Goal: Answer question/provide support: Share knowledge or assist other users

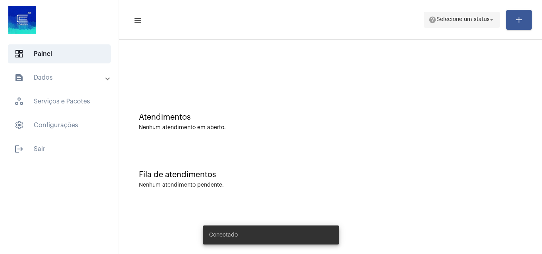
click at [484, 23] on span "help Selecione um status arrow_drop_down" at bounding box center [462, 19] width 67 height 14
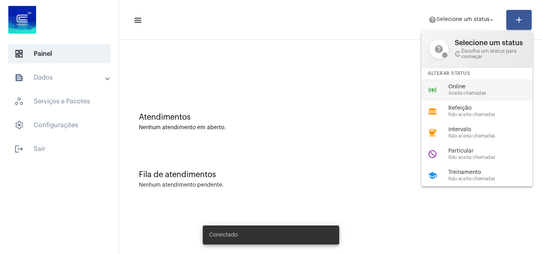
click at [461, 83] on div "online_prediction Online Aceita chamadas" at bounding box center [483, 89] width 124 height 21
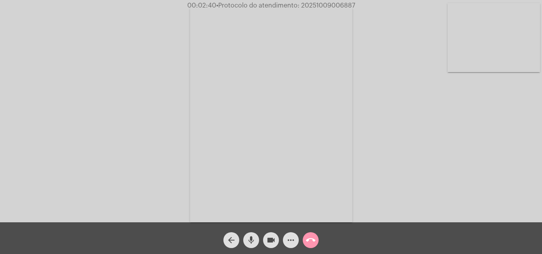
drag, startPoint x: 251, startPoint y: 239, endPoint x: 263, endPoint y: 239, distance: 11.9
click at [251, 239] on mat-icon "mic" at bounding box center [251, 241] width 10 height 10
click at [275, 243] on mat-icon "videocam" at bounding box center [271, 241] width 10 height 10
click at [250, 247] on span "mic_off" at bounding box center [251, 241] width 10 height 16
click at [273, 244] on mat-icon "videocam_off" at bounding box center [271, 241] width 10 height 10
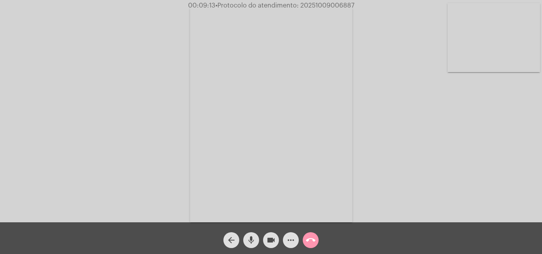
click at [269, 237] on mat-icon "videocam" at bounding box center [271, 241] width 10 height 10
click at [253, 240] on mat-icon "mic" at bounding box center [251, 241] width 10 height 10
click at [269, 234] on span "videocam_off" at bounding box center [271, 241] width 10 height 16
click at [252, 239] on mat-icon "mic_off" at bounding box center [251, 241] width 10 height 10
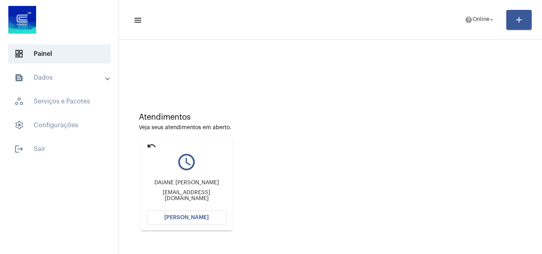
click at [184, 208] on div "DAIANE FATIMA DOS SANTOS daiafsantos2020@gmail.com" at bounding box center [186, 191] width 79 height 36
click at [177, 214] on button "[PERSON_NAME]" at bounding box center [186, 218] width 79 height 14
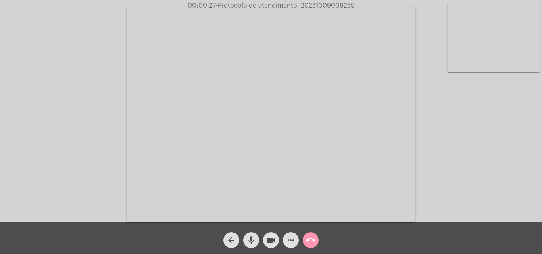
click at [294, 237] on mat-icon "more_horiz" at bounding box center [291, 241] width 10 height 10
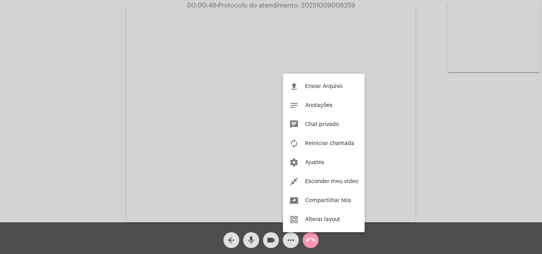
click at [376, 237] on div at bounding box center [271, 127] width 542 height 254
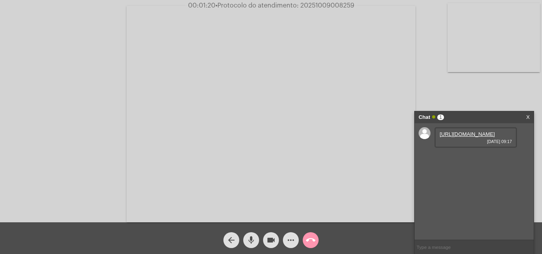
click at [466, 231] on div "https://neft-transfer-bucket.s3.amazonaws.com/temp-e9f7112b-1552-37ed-53c3-411e…" at bounding box center [474, 181] width 119 height 117
click at [474, 137] on link "https://neft-transfer-bucket.s3.amazonaws.com/temp-e9f7112b-1552-37ed-53c3-411e…" at bounding box center [467, 134] width 55 height 6
drag, startPoint x: 459, startPoint y: 174, endPoint x: 440, endPoint y: 175, distance: 18.7
click at [440, 160] on span "2802512-1" at bounding box center [452, 157] width 25 height 6
copy span "2802512"
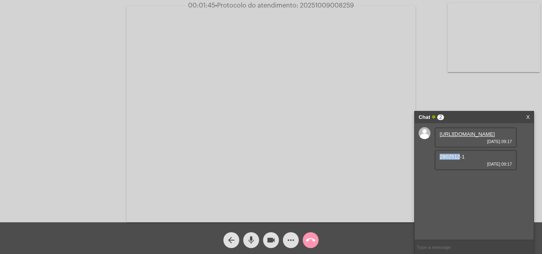
click at [522, 208] on div "https://neft-transfer-bucket.s3.amazonaws.com/temp-e9f7112b-1552-37ed-53c3-411e…" at bounding box center [474, 181] width 119 height 117
click at [462, 188] on link "https://neft-transfer-bucket.s3.amazonaws.com/temp-3064da4f-d945-43b8-cba2-c5b8…" at bounding box center [467, 183] width 55 height 12
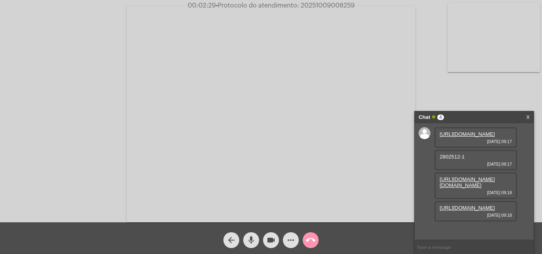
scroll to position [29, 0]
click at [456, 210] on link "https://neft-transfer-bucket.s3.amazonaws.com/temp-37bb9789-203b-fa1c-e65a-87f0…" at bounding box center [467, 208] width 55 height 6
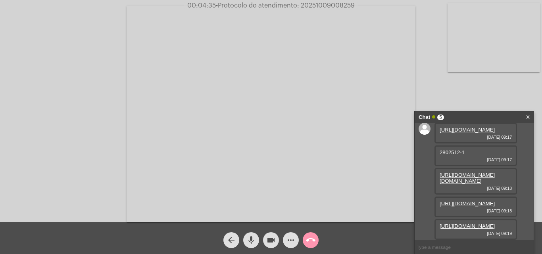
click at [466, 223] on link "https://neft-transfer-bucket.s3.amazonaws.com/temp-6b7453cd-71aa-94f3-ed4c-af99…" at bounding box center [467, 226] width 55 height 6
click at [439, 244] on input "text" at bounding box center [474, 247] width 119 height 14
click at [440, 246] on input "text" at bounding box center [474, 247] width 119 height 14
type input "consegue me ouvir?"
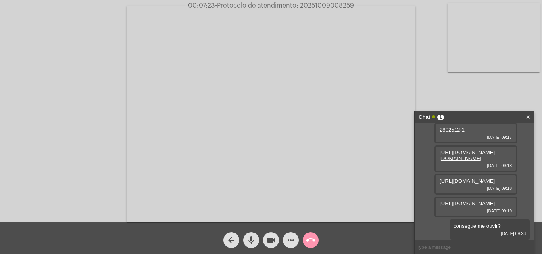
scroll to position [92, 0]
click at [438, 245] on input "text" at bounding box center [474, 247] width 119 height 14
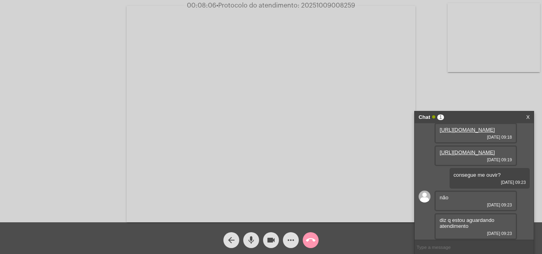
click at [436, 247] on input "text" at bounding box center [474, 247] width 119 height 14
type input "não apareço pra ti na tela?"
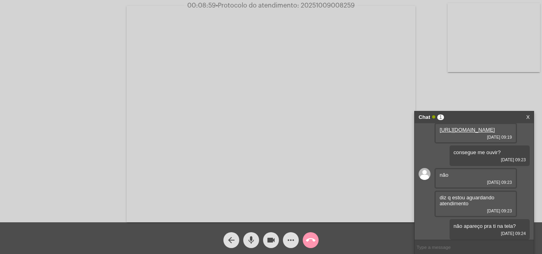
scroll to position [166, 0]
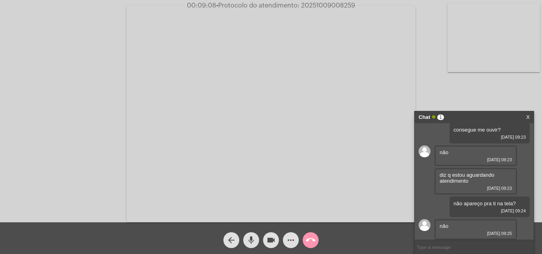
drag, startPoint x: 413, startPoint y: 243, endPoint x: 426, endPoint y: 244, distance: 12.3
click at [414, 243] on div "arrow_back mic videocam more_horiz call_end" at bounding box center [271, 239] width 542 height 32
click at [415, 244] on input "text" at bounding box center [474, 247] width 119 height 14
click at [436, 246] on input "text" at bounding box center [474, 247] width 119 height 14
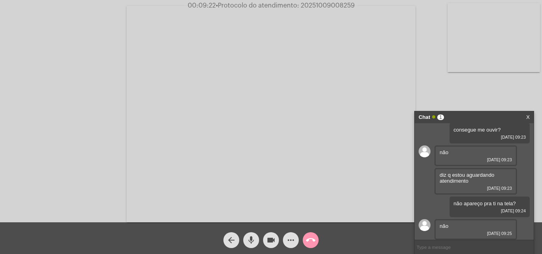
click at [437, 244] on input "text" at bounding box center [474, 247] width 119 height 14
click at [459, 253] on input "text" at bounding box center [474, 247] width 119 height 14
type input "vou tentar entrar na chamada novamente"
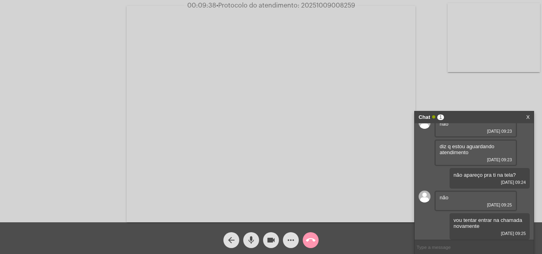
click at [305, 238] on button "call_end" at bounding box center [311, 241] width 16 height 16
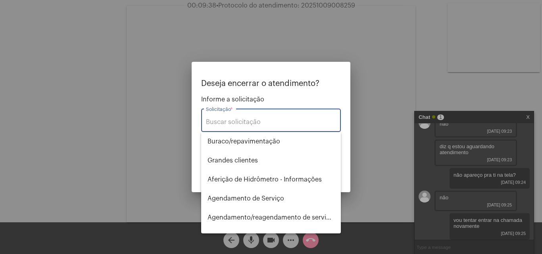
click at [279, 123] on input "Solicitação *" at bounding box center [271, 122] width 130 height 7
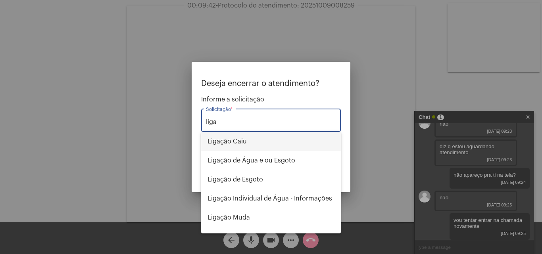
click at [279, 139] on span "Ligação Caiu" at bounding box center [271, 141] width 127 height 19
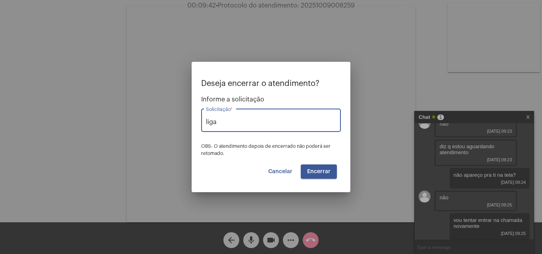
type input "Ligação Caiu"
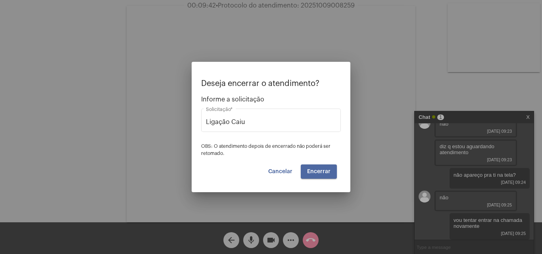
click at [321, 172] on span "Encerrar" at bounding box center [318, 172] width 23 height 6
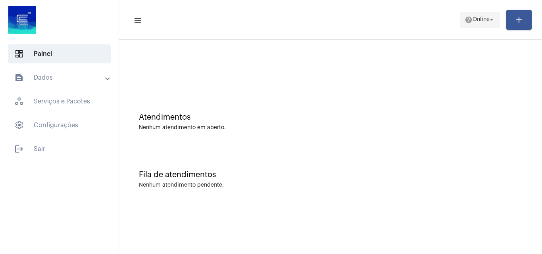
click at [488, 25] on span "help Online arrow_drop_down" at bounding box center [480, 19] width 31 height 14
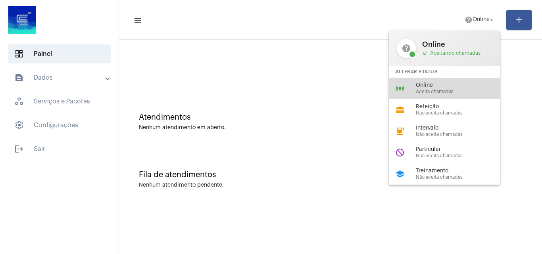
click at [452, 86] on span "Online" at bounding box center [461, 86] width 90 height 6
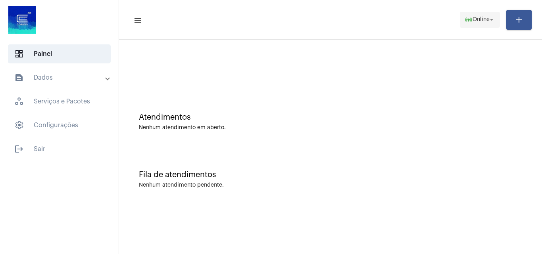
click at [465, 21] on mat-icon "online_prediction" at bounding box center [469, 20] width 8 height 8
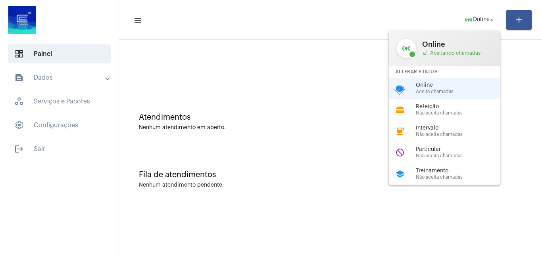
click at [475, 94] on div "online_prediction Online Aceita chamadas check_circle" at bounding box center [451, 88] width 124 height 21
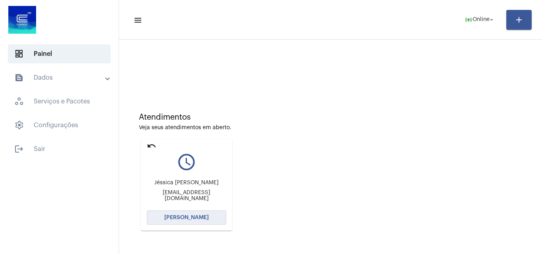
click at [206, 213] on button "[PERSON_NAME]" at bounding box center [186, 218] width 79 height 14
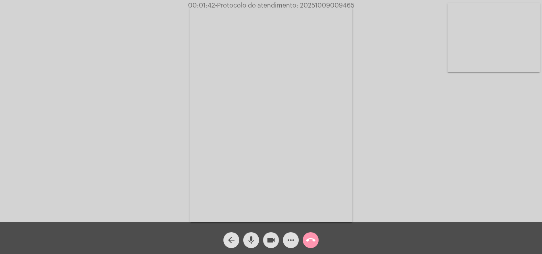
drag, startPoint x: 270, startPoint y: 238, endPoint x: 258, endPoint y: 238, distance: 12.3
click at [270, 238] on mat-icon "videocam" at bounding box center [271, 241] width 10 height 10
click at [256, 238] on button "mic" at bounding box center [251, 241] width 16 height 16
click at [266, 233] on div "videocam_off" at bounding box center [271, 239] width 20 height 20
click at [256, 239] on button "mic_off" at bounding box center [251, 241] width 16 height 16
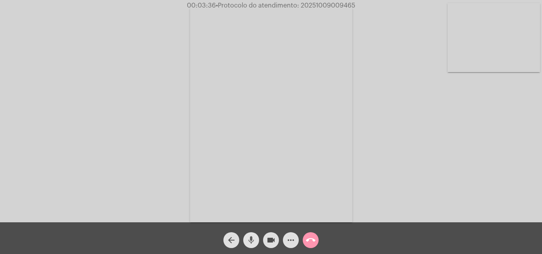
click at [255, 243] on mat-icon "mic" at bounding box center [251, 241] width 10 height 10
click at [263, 242] on button "videocam" at bounding box center [271, 241] width 16 height 16
click at [294, 242] on mat-icon "more_horiz" at bounding box center [291, 241] width 10 height 10
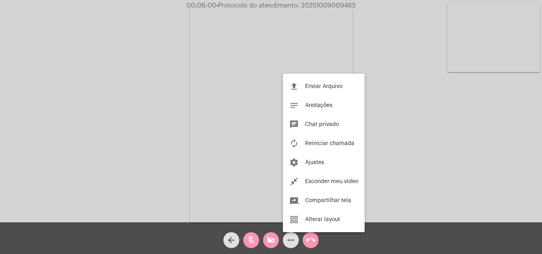
click at [270, 236] on div at bounding box center [271, 127] width 542 height 254
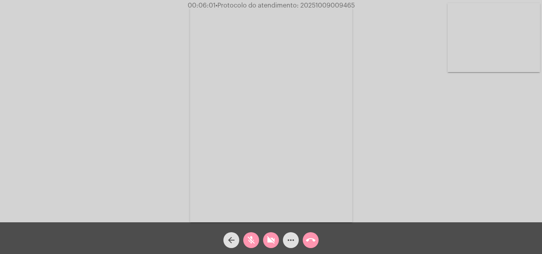
click at [258, 238] on button "mic_off" at bounding box center [251, 241] width 16 height 16
click at [267, 239] on mat-icon "videocam_off" at bounding box center [271, 241] width 10 height 10
click at [389, 172] on div "Acessando Câmera e Microfone..." at bounding box center [271, 113] width 540 height 223
click at [288, 240] on mat-icon "more_horiz" at bounding box center [291, 241] width 10 height 10
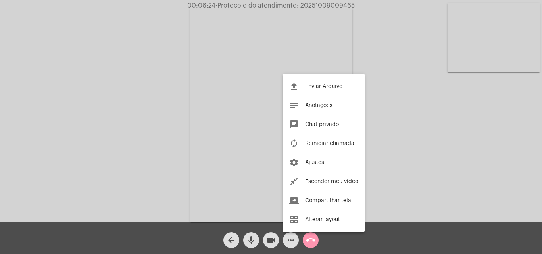
click at [340, 120] on button "chat Chat privado" at bounding box center [324, 124] width 82 height 19
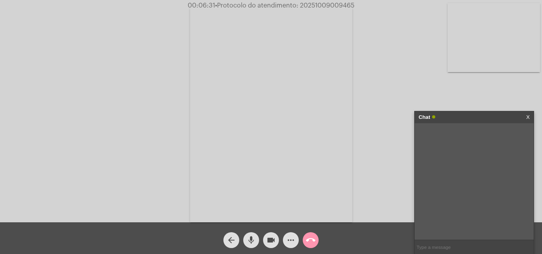
click at [437, 248] on input "text" at bounding box center [474, 247] width 119 height 14
click at [430, 250] on input "text" at bounding box center [474, 247] width 119 height 14
click at [308, 238] on mat-icon "call_end" at bounding box center [311, 241] width 10 height 10
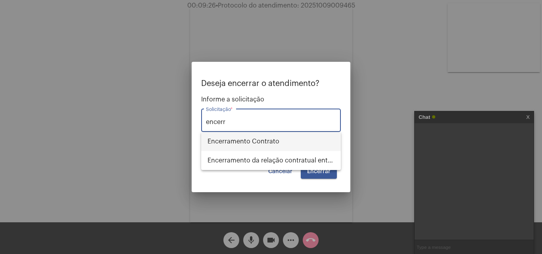
click at [297, 140] on span "Encerramento Contrato" at bounding box center [271, 141] width 127 height 19
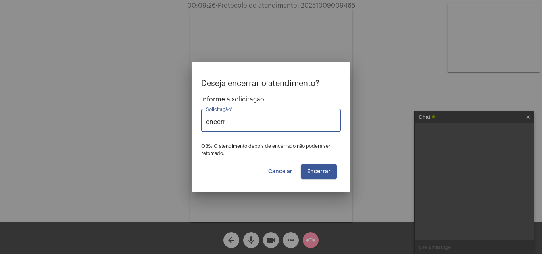
type input "Encerramento Contrato"
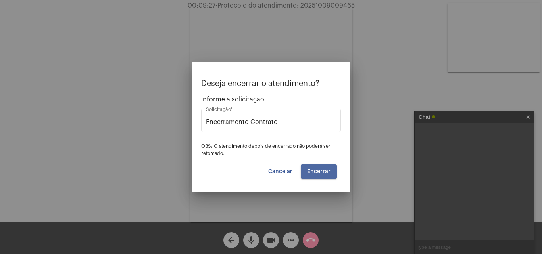
click at [323, 169] on span "Encerrar" at bounding box center [318, 172] width 23 height 6
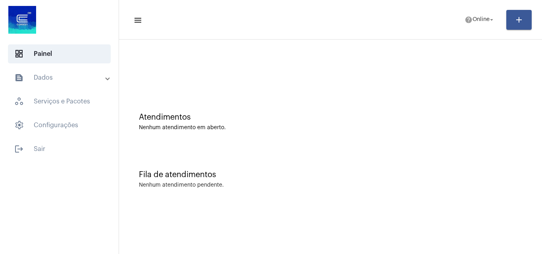
click at [83, 65] on mat-list "dashboard Painel text_snippet_outlined Dados history_outlined Histórico schedul…" at bounding box center [59, 99] width 119 height 117
click at [77, 73] on mat-expansion-panel-header "text_snippet_outlined Dados" at bounding box center [62, 77] width 114 height 19
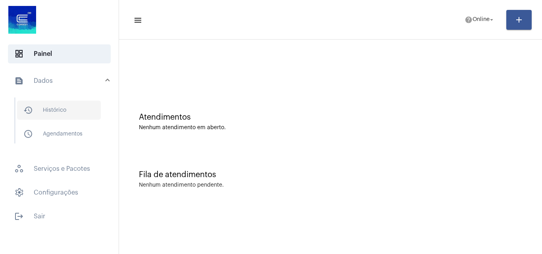
click at [65, 113] on span "history_outlined Histórico" at bounding box center [59, 110] width 84 height 19
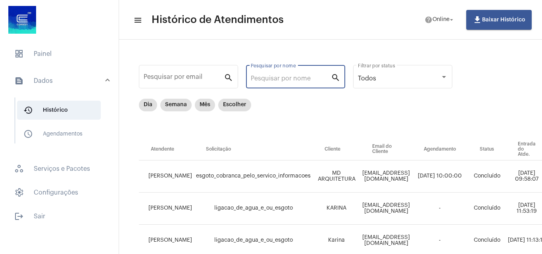
click at [269, 79] on input "Pesquisar por nome" at bounding box center [291, 78] width 80 height 7
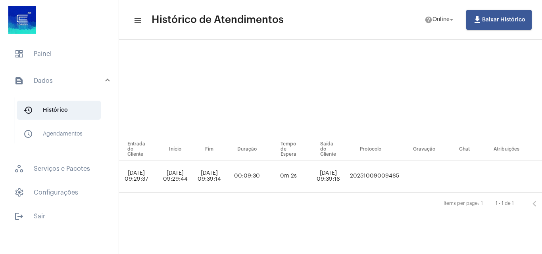
scroll to position [0, 395]
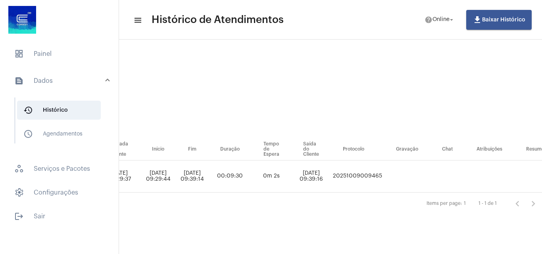
type input "jessica"
click at [68, 51] on span "dashboard Painel" at bounding box center [59, 53] width 103 height 19
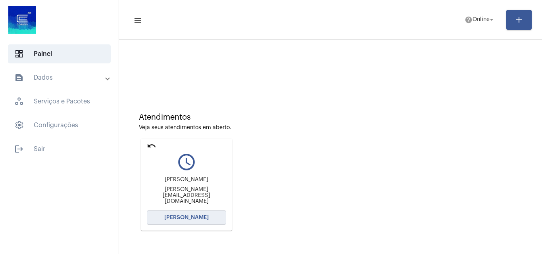
click at [209, 217] on button "[PERSON_NAME]" at bounding box center [186, 218] width 79 height 14
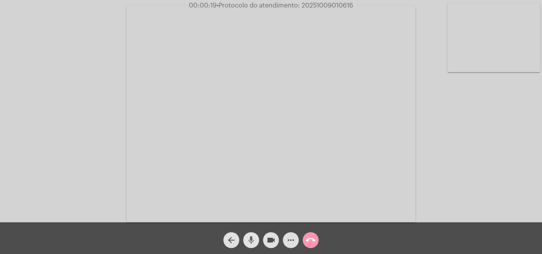
click at [246, 241] on mat-icon "mic" at bounding box center [251, 241] width 10 height 10
click at [260, 241] on div "mic_off" at bounding box center [251, 239] width 20 height 20
click at [262, 241] on div "videocam" at bounding box center [271, 239] width 20 height 20
click at [265, 241] on button "videocam" at bounding box center [271, 241] width 16 height 16
click at [256, 240] on mat-icon "mic" at bounding box center [251, 241] width 10 height 10
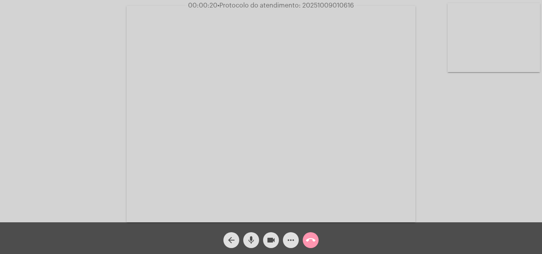
click at [264, 240] on button "videocam" at bounding box center [271, 241] width 16 height 16
click at [260, 243] on div "mic_off" at bounding box center [251, 239] width 20 height 20
click at [269, 242] on mat-icon "videocam_off" at bounding box center [271, 241] width 10 height 10
click at [315, 236] on mat-icon "call_end" at bounding box center [311, 241] width 10 height 10
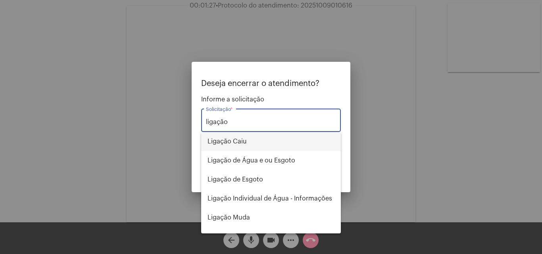
click at [259, 136] on span "Ligação Caiu" at bounding box center [271, 141] width 127 height 19
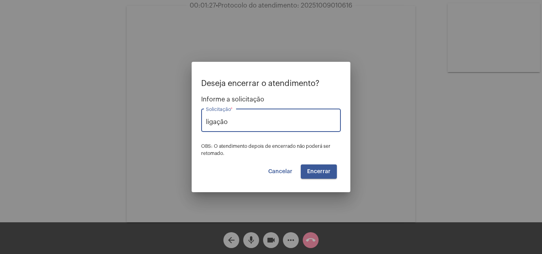
type input "Ligação Caiu"
click at [305, 168] on button "Encerrar" at bounding box center [319, 172] width 36 height 14
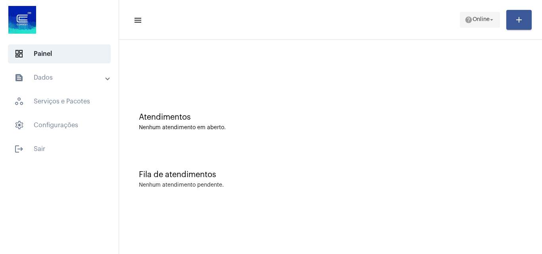
click at [473, 14] on span "help Online arrow_drop_down" at bounding box center [480, 19] width 31 height 14
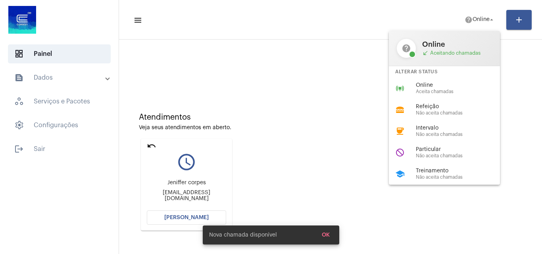
click at [160, 220] on div at bounding box center [271, 127] width 542 height 254
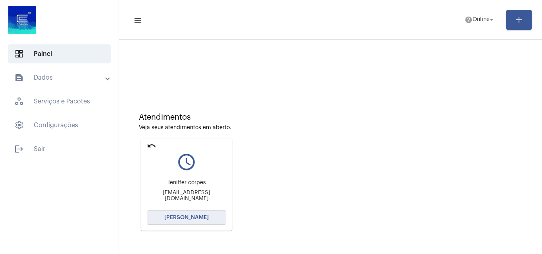
click at [216, 218] on button "[PERSON_NAME]" at bounding box center [186, 218] width 79 height 14
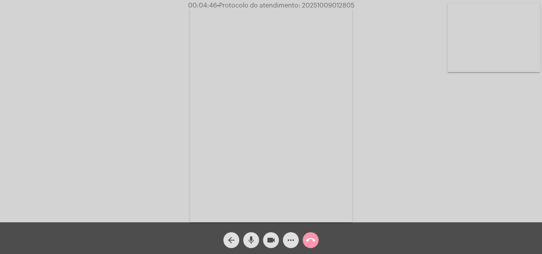
click at [482, 180] on div "Acessando Câmera e Microfone..." at bounding box center [271, 113] width 540 height 223
click at [286, 242] on mat-icon "more_horiz" at bounding box center [291, 241] width 10 height 10
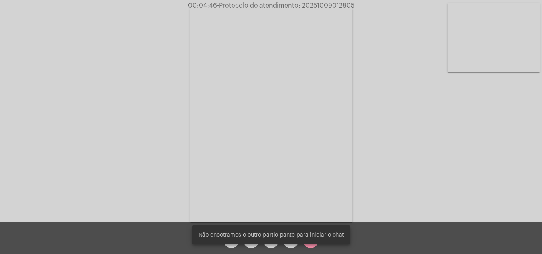
click at [286, 247] on div "Não encotramos o outro participante para iniciar o chat" at bounding box center [271, 235] width 177 height 38
click at [459, 145] on div "Acessando Câmera e Microfone..." at bounding box center [271, 113] width 540 height 223
click at [291, 246] on div "Não encotramos o outro participante para iniciar o chat" at bounding box center [271, 235] width 177 height 38
click at [289, 233] on span "Não encotramos o outro participante para iniciar o chat" at bounding box center [271, 235] width 146 height 8
click at [388, 180] on div "Acessando Câmera e Microfone..." at bounding box center [271, 113] width 540 height 223
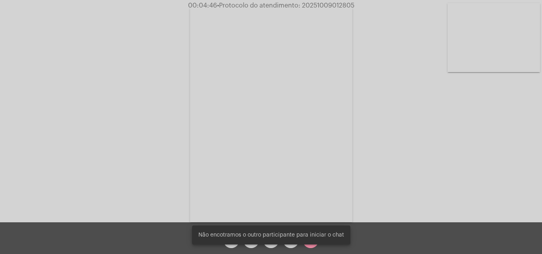
click at [291, 247] on div "Não encotramos o outro participante para iniciar o chat" at bounding box center [271, 235] width 177 height 38
click at [407, 157] on div "Acessando Câmera e Microfone..." at bounding box center [271, 113] width 540 height 223
click at [364, 121] on div "Acessando Câmera e Microfone..." at bounding box center [271, 113] width 540 height 223
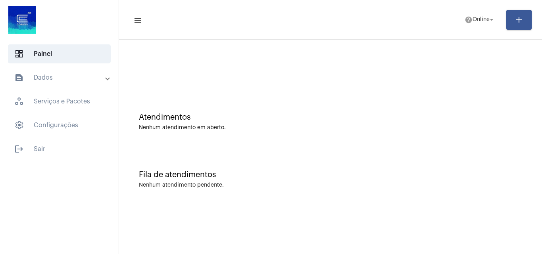
click at [68, 75] on mat-panel-title "text_snippet_outlined Dados" at bounding box center [60, 78] width 92 height 10
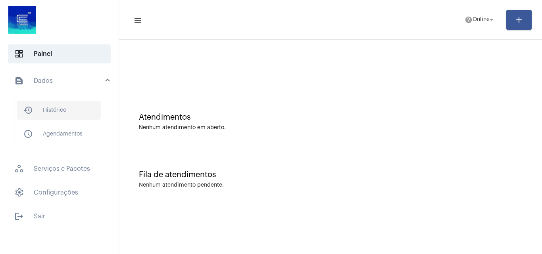
click at [76, 101] on span "history_outlined Histórico" at bounding box center [59, 110] width 84 height 19
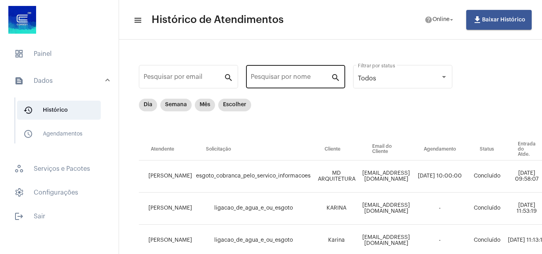
click at [273, 65] on div "Pesquisar por nome" at bounding box center [291, 75] width 80 height 25
click at [278, 77] on input "Pesquisar por nome" at bounding box center [291, 78] width 80 height 7
click at [444, 14] on span "help Online arrow_drop_down" at bounding box center [440, 19] width 31 height 14
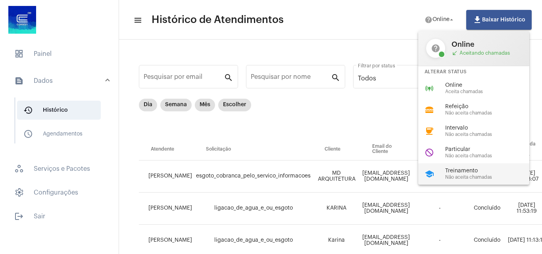
click at [457, 165] on div "school Treinamento Não aceita chamadas" at bounding box center [480, 173] width 124 height 21
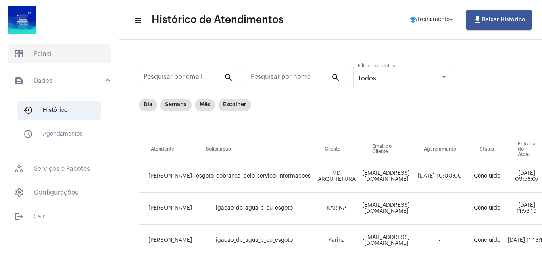
click at [58, 54] on span "dashboard Painel" at bounding box center [59, 53] width 103 height 19
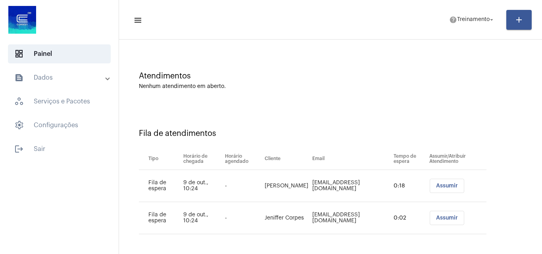
scroll to position [43, 0]
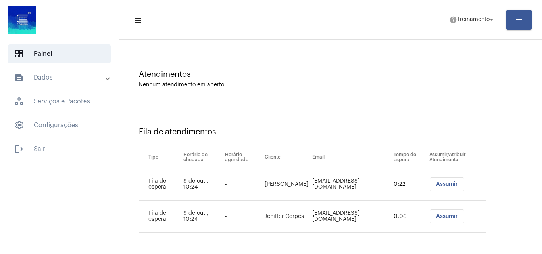
click at [452, 220] on button "Assumir" at bounding box center [447, 216] width 35 height 14
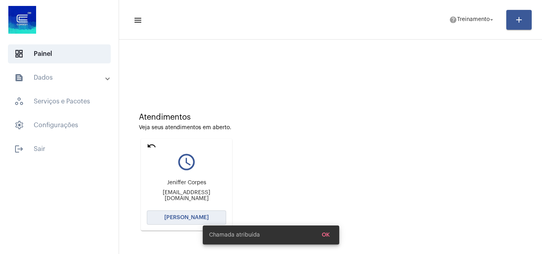
click at [186, 224] on button "[PERSON_NAME]" at bounding box center [186, 218] width 79 height 14
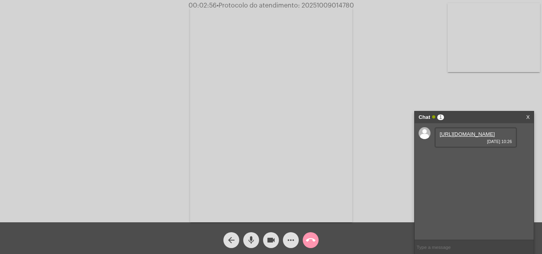
click at [461, 137] on link "https://neft-transfer-bucket.s3.amazonaws.com/temp-2e632c8f-a0dc-96bc-2b6a-4e1d…" at bounding box center [467, 134] width 55 height 6
click at [434, 245] on input "text" at bounding box center [474, 247] width 119 height 14
click at [454, 247] on input "text" at bounding box center [474, 247] width 119 height 14
type input "Oi, minha câmera travou, eu acho. Mas aqui o endereço está certo!"
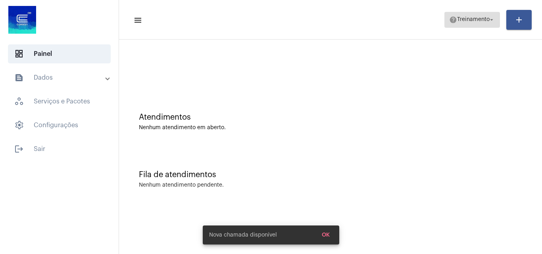
click at [464, 25] on span "help Treinamento arrow_drop_down" at bounding box center [472, 19] width 46 height 14
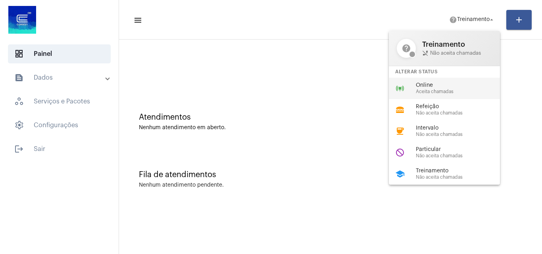
click at [451, 90] on span "Aceita chamadas" at bounding box center [461, 91] width 90 height 5
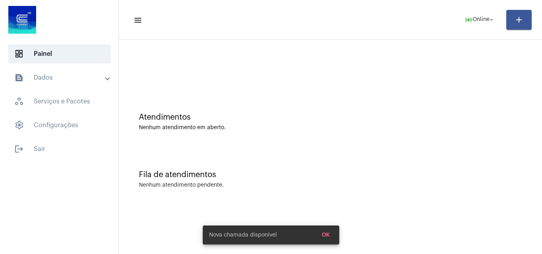
click at [330, 230] on mat-sidenav-content "menu online_prediction Online arrow_drop_down add Atendimentos Nenhum atendimen…" at bounding box center [330, 127] width 423 height 254
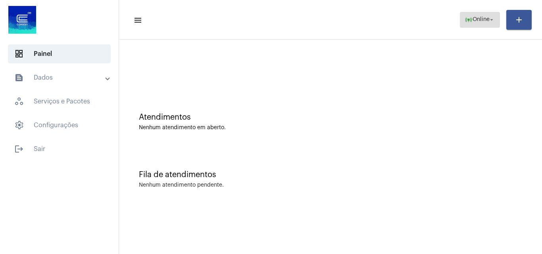
click at [465, 21] on mat-icon "online_prediction" at bounding box center [469, 20] width 8 height 8
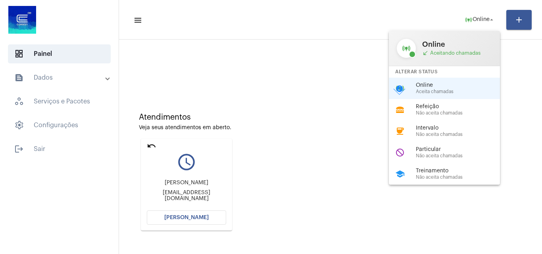
click at [204, 221] on div at bounding box center [271, 127] width 542 height 254
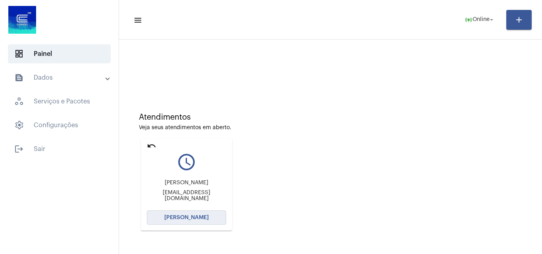
click at [206, 219] on span "[PERSON_NAME]" at bounding box center [186, 218] width 44 height 6
